Goal: Task Accomplishment & Management: Manage account settings

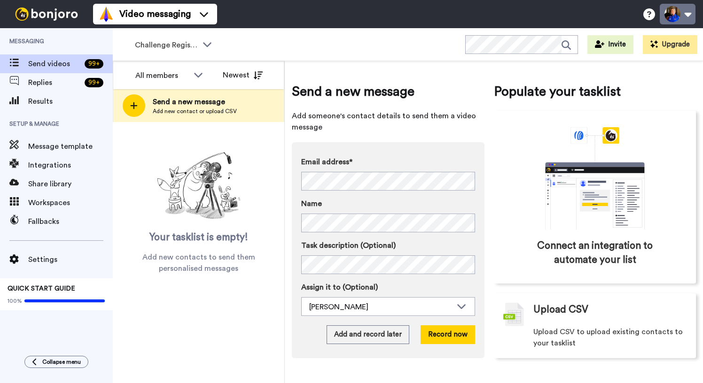
click at [677, 11] on button at bounding box center [678, 14] width 36 height 21
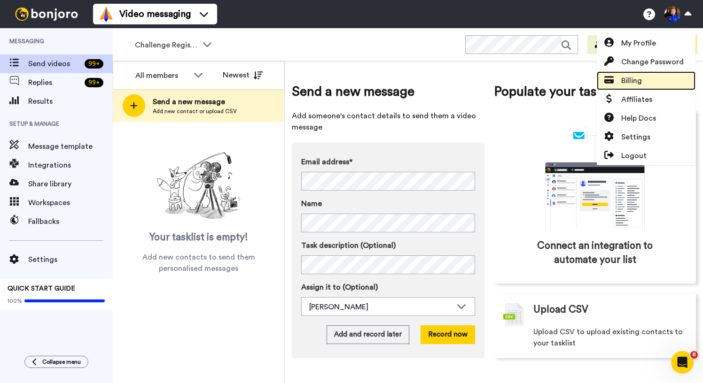
click at [661, 79] on link "Billing" at bounding box center [646, 80] width 99 height 19
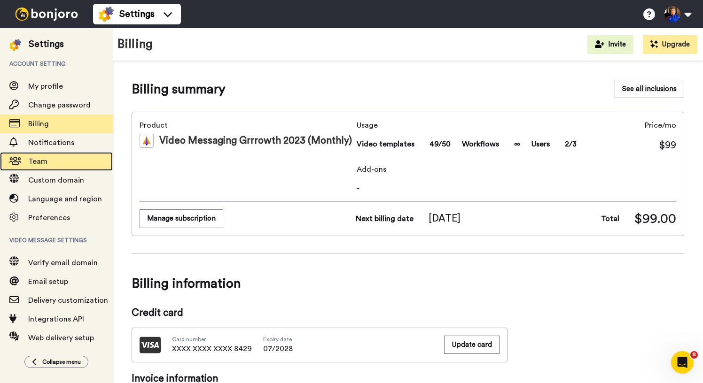
click at [67, 157] on span "Team" at bounding box center [70, 161] width 85 height 11
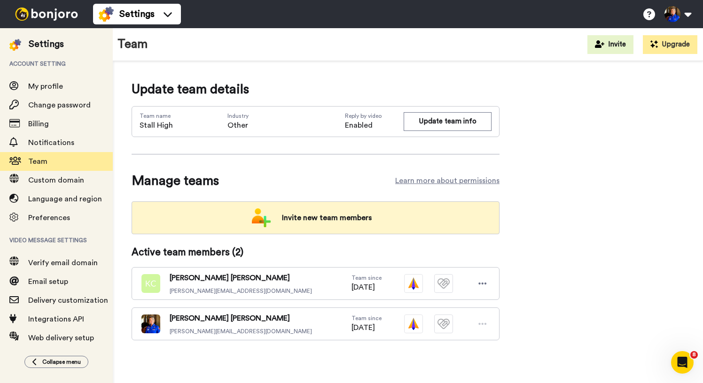
click at [304, 222] on span "Invite new team members" at bounding box center [326, 218] width 105 height 19
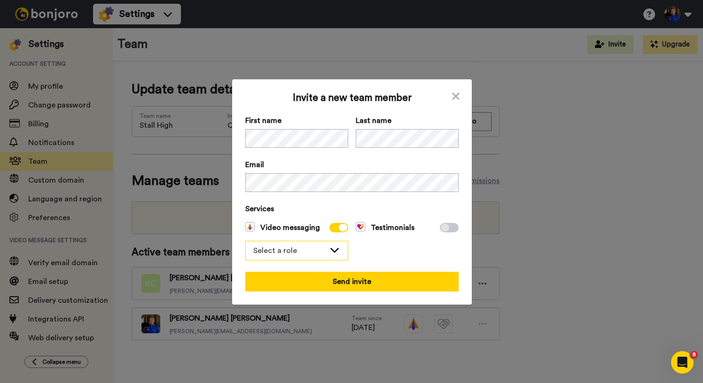
click at [321, 253] on div "Select a role" at bounding box center [289, 250] width 72 height 11
click at [303, 270] on li "Admin" at bounding box center [296, 271] width 103 height 15
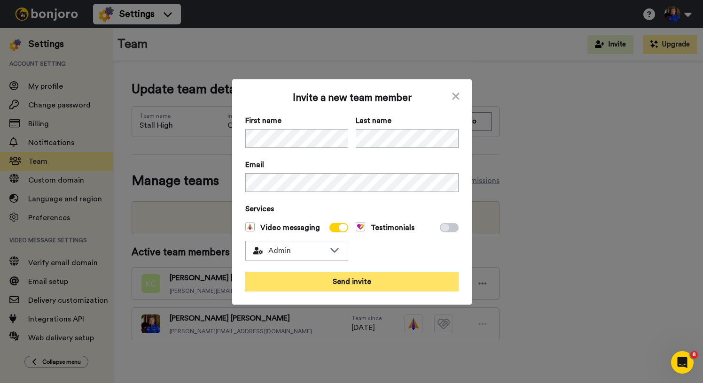
click at [350, 286] on button "Send invite" at bounding box center [351, 282] width 213 height 20
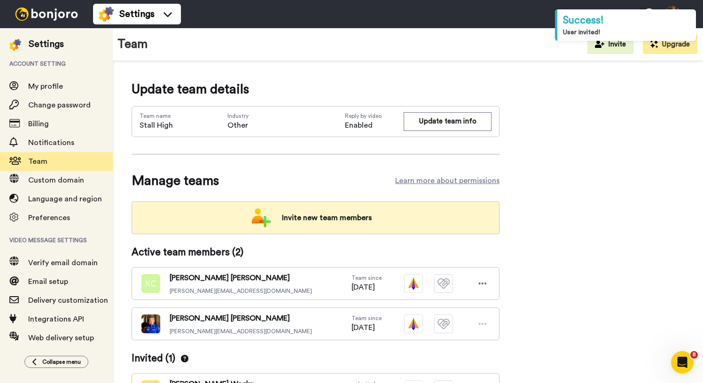
click at [343, 223] on span "Invite new team members" at bounding box center [326, 218] width 105 height 19
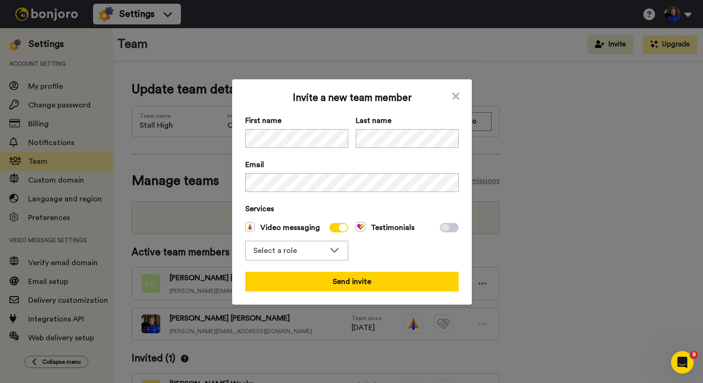
click at [432, 205] on span "Services" at bounding box center [351, 208] width 213 height 11
click at [326, 256] on div "Select a role" at bounding box center [297, 251] width 102 height 19
click at [307, 270] on li "Admin" at bounding box center [296, 271] width 103 height 15
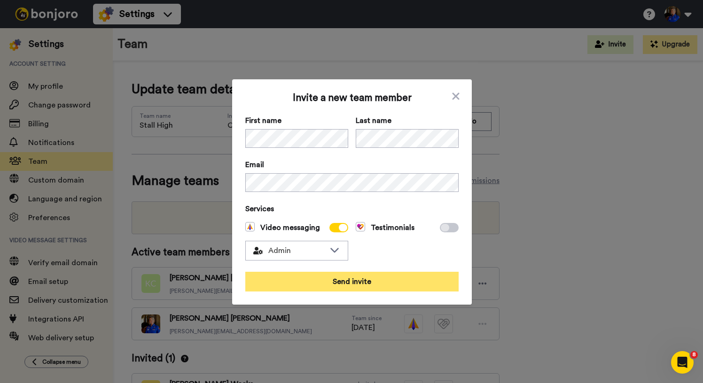
click at [368, 282] on button "Send invite" at bounding box center [351, 282] width 213 height 20
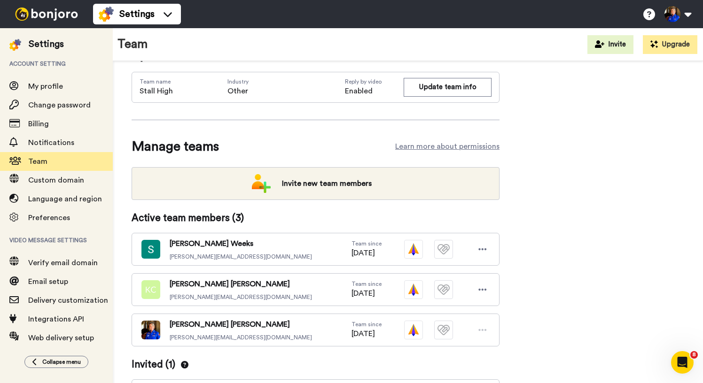
scroll to position [85, 0]
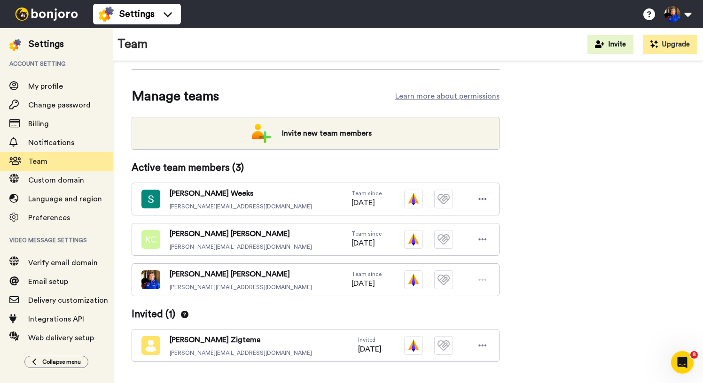
click at [577, 203] on div "Update team details Team name Stall High Industry Other Reply by video Enabled …" at bounding box center [408, 193] width 553 height 397
click at [485, 200] on icon at bounding box center [482, 199] width 8 height 9
click at [558, 198] on div "Update team details Team name Stall High Industry Other Reply by video Enabled …" at bounding box center [408, 193] width 553 height 397
click at [574, 209] on div "Update team details Team name Stall High Industry Other Reply by video Enabled …" at bounding box center [408, 193] width 553 height 397
